Goal: Transaction & Acquisition: Purchase product/service

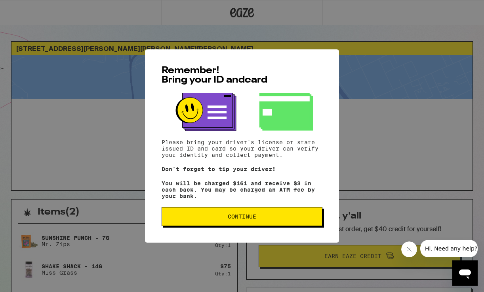
click at [249, 226] on button "Continue" at bounding box center [241, 216] width 161 height 19
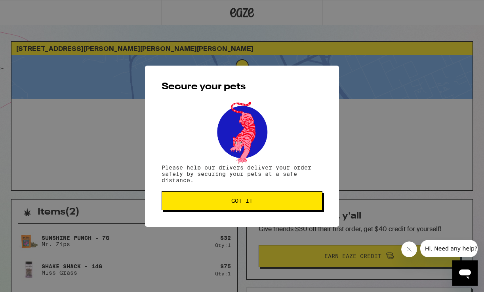
click at [262, 202] on span "Got it" at bounding box center [241, 201] width 147 height 6
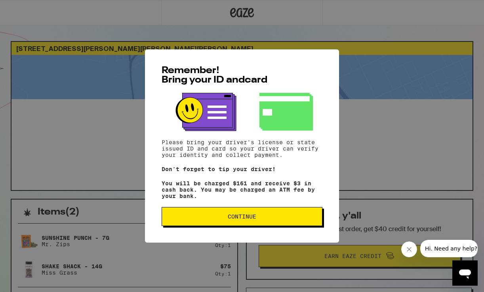
click at [242, 220] on span "Continue" at bounding box center [242, 217] width 28 height 6
